Goal: Task Accomplishment & Management: Complete application form

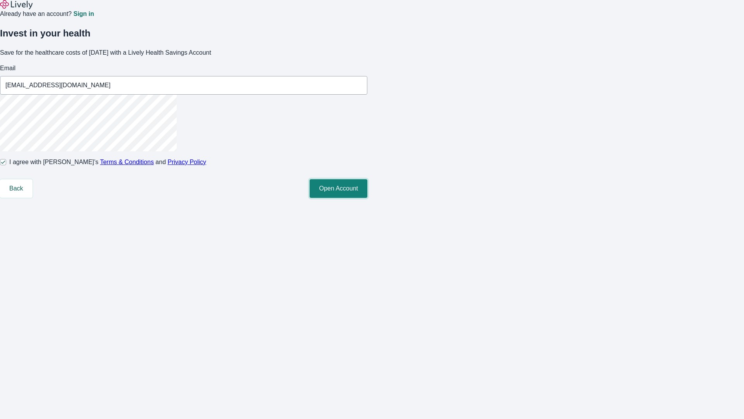
click at [368, 198] on button "Open Account" at bounding box center [339, 188] width 58 height 19
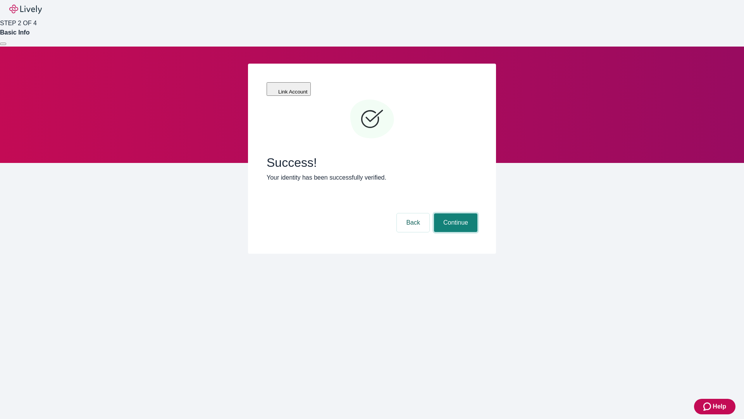
click at [455, 213] on button "Continue" at bounding box center [455, 222] width 43 height 19
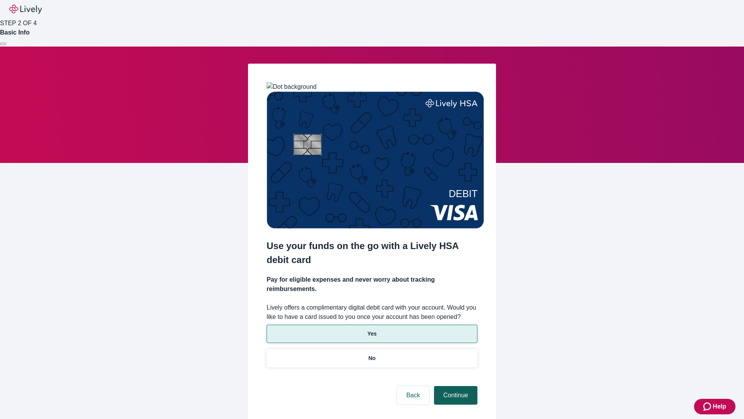
click at [372, 330] on p "Yes" at bounding box center [372, 334] width 9 height 8
click at [455, 386] on button "Continue" at bounding box center [455, 395] width 43 height 19
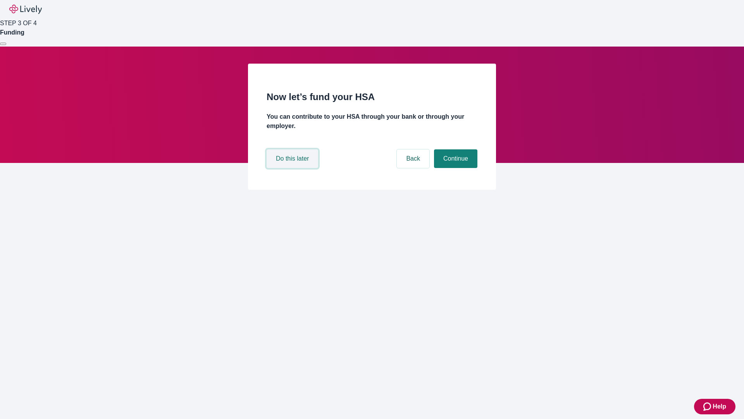
click at [293, 168] on button "Do this later" at bounding box center [293, 158] width 52 height 19
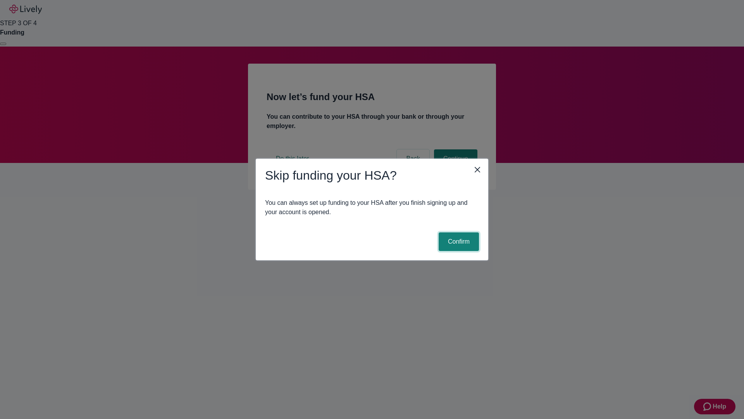
click at [458, 242] on button "Confirm" at bounding box center [459, 241] width 40 height 19
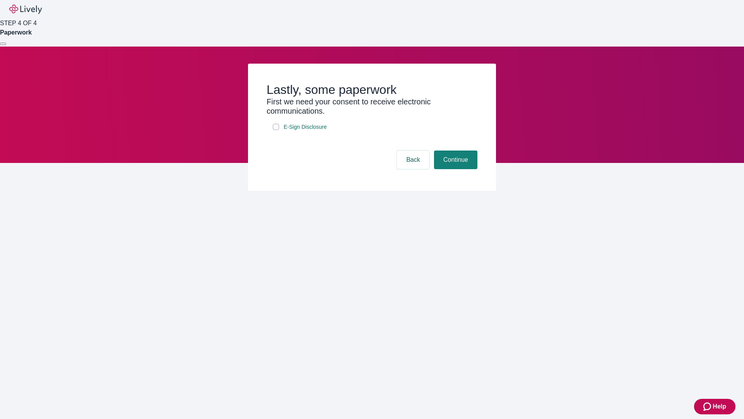
click at [276, 130] on input "E-Sign Disclosure" at bounding box center [276, 127] width 6 height 6
checkbox input "true"
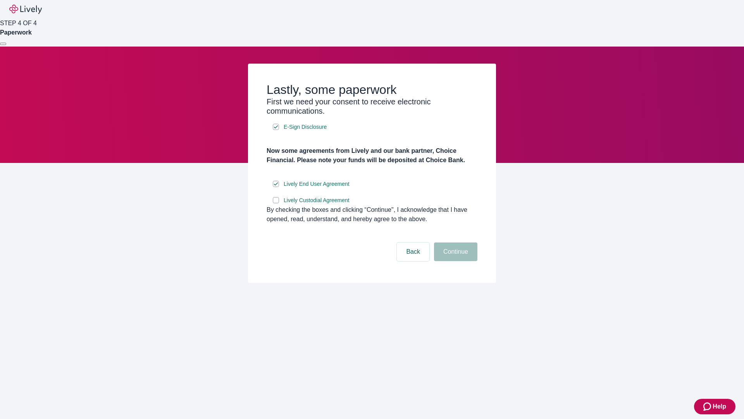
click at [276, 203] on input "Lively Custodial Agreement" at bounding box center [276, 200] width 6 height 6
checkbox input "true"
click at [455, 261] on button "Continue" at bounding box center [455, 251] width 43 height 19
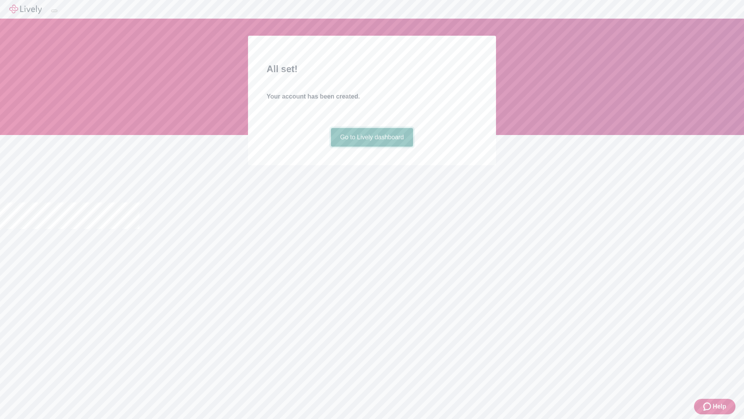
click at [372, 147] on link "Go to Lively dashboard" at bounding box center [372, 137] width 83 height 19
